Goal: Entertainment & Leisure: Consume media (video, audio)

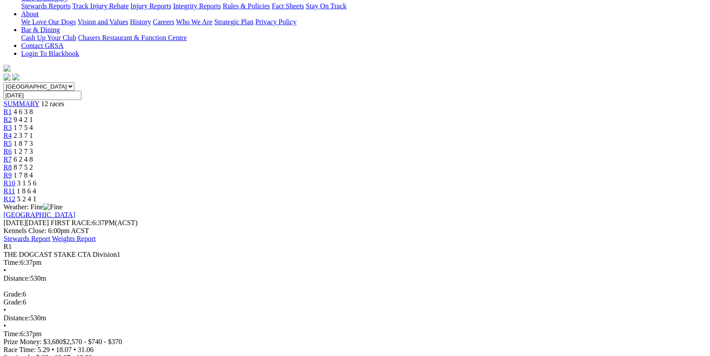
scroll to position [220, 0]
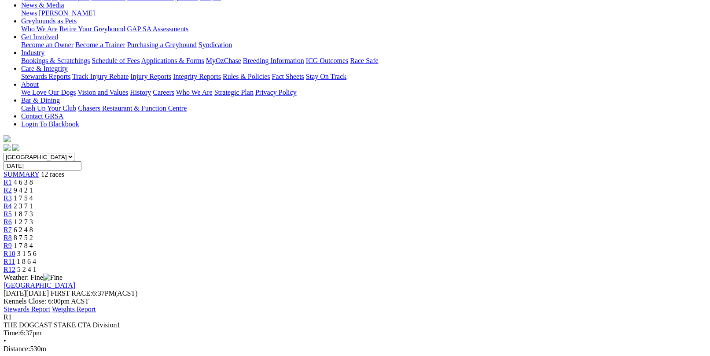
scroll to position [132, 0]
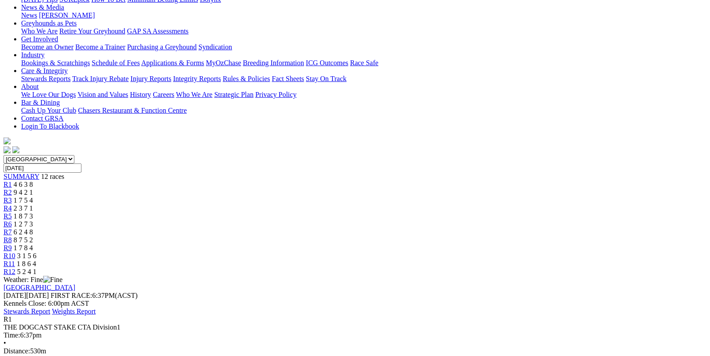
click at [12, 188] on span "R2" at bounding box center [8, 191] width 8 height 7
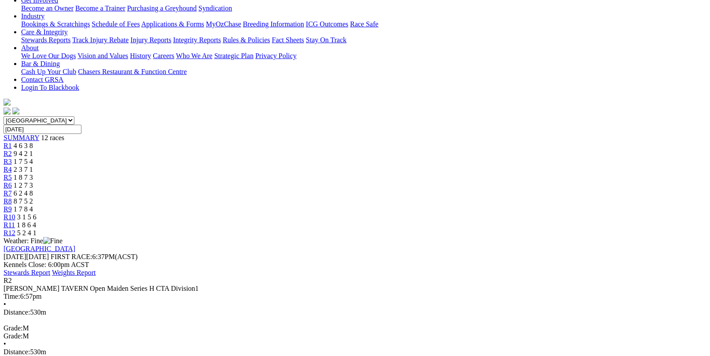
scroll to position [176, 0]
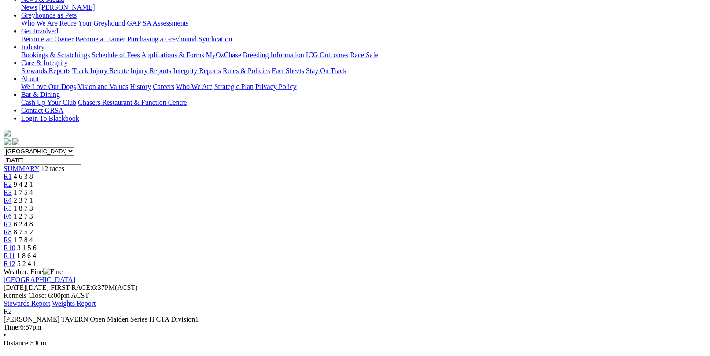
scroll to position [88, 0]
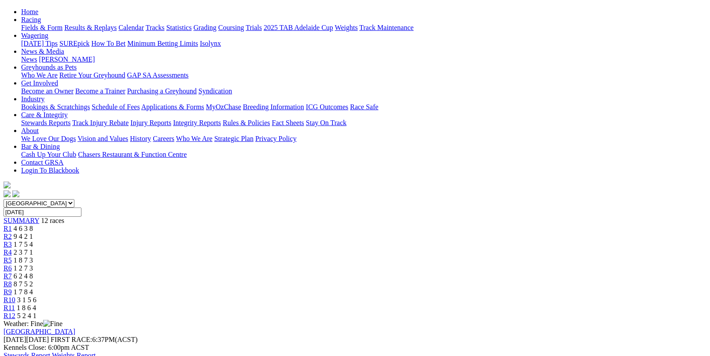
click at [12, 240] on link "R3" at bounding box center [8, 243] width 8 height 7
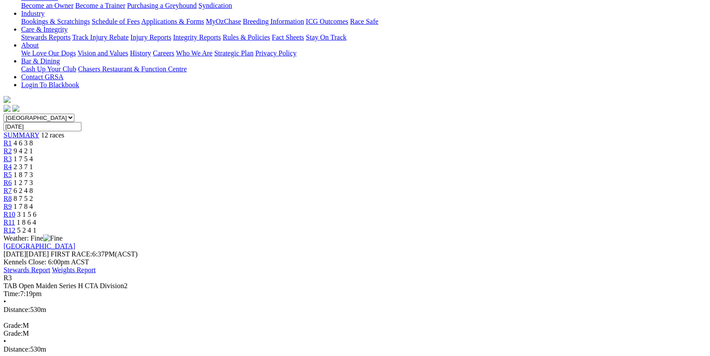
scroll to position [176, 0]
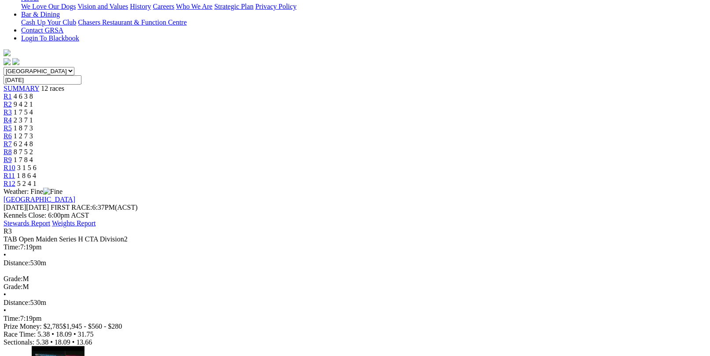
scroll to position [132, 0]
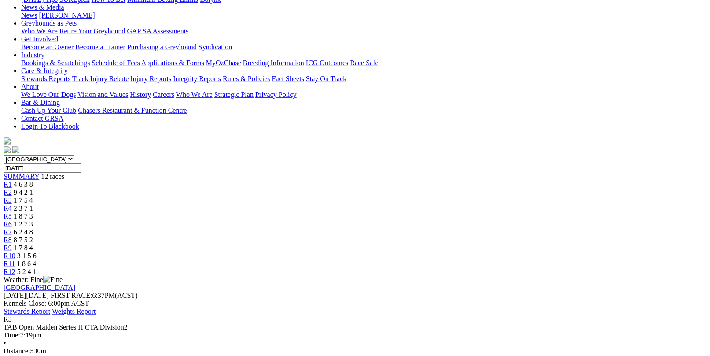
click at [33, 204] on span "2 3 7 1" at bounding box center [23, 207] width 19 height 7
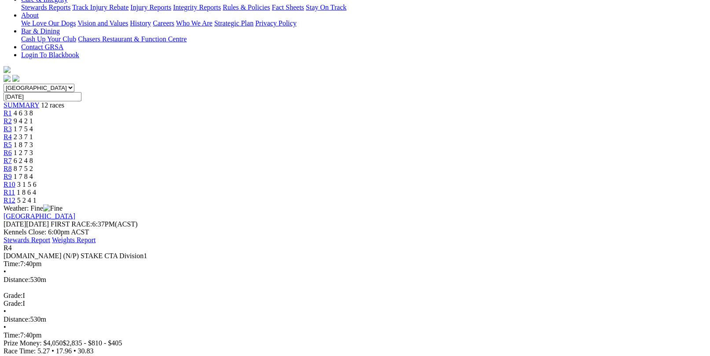
scroll to position [220, 0]
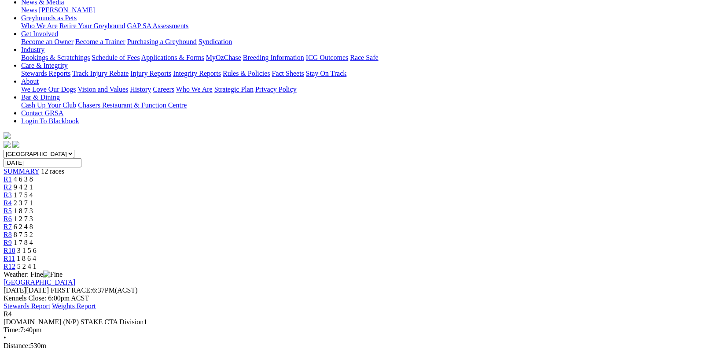
scroll to position [88, 0]
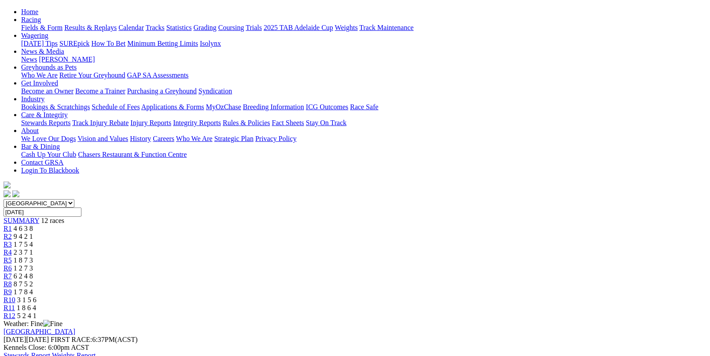
click at [33, 264] on span "1 2 7 3" at bounding box center [23, 267] width 19 height 7
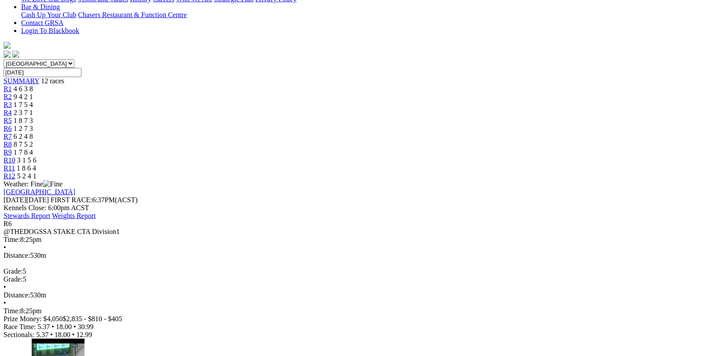
scroll to position [264, 0]
